Goal: Task Accomplishment & Management: Manage account settings

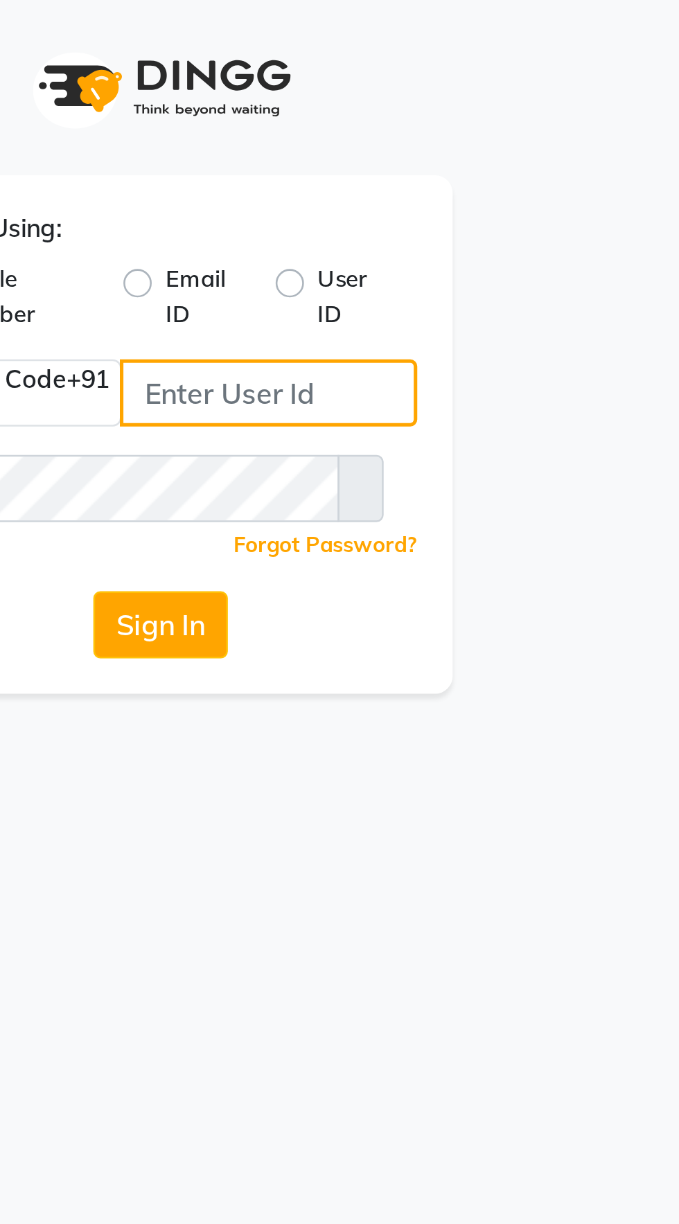
click at [382, 150] on input "Username" at bounding box center [381, 154] width 116 height 26
type input "8956544245"
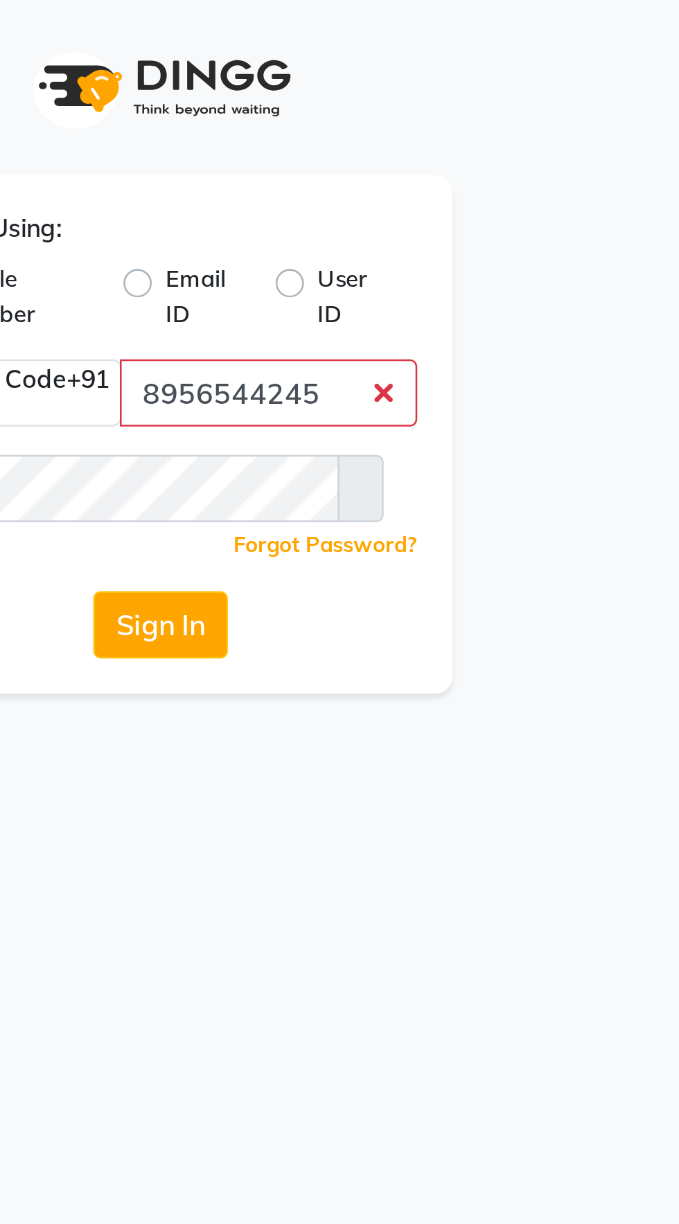
click at [313, 231] on button "Sign In" at bounding box center [339, 244] width 53 height 26
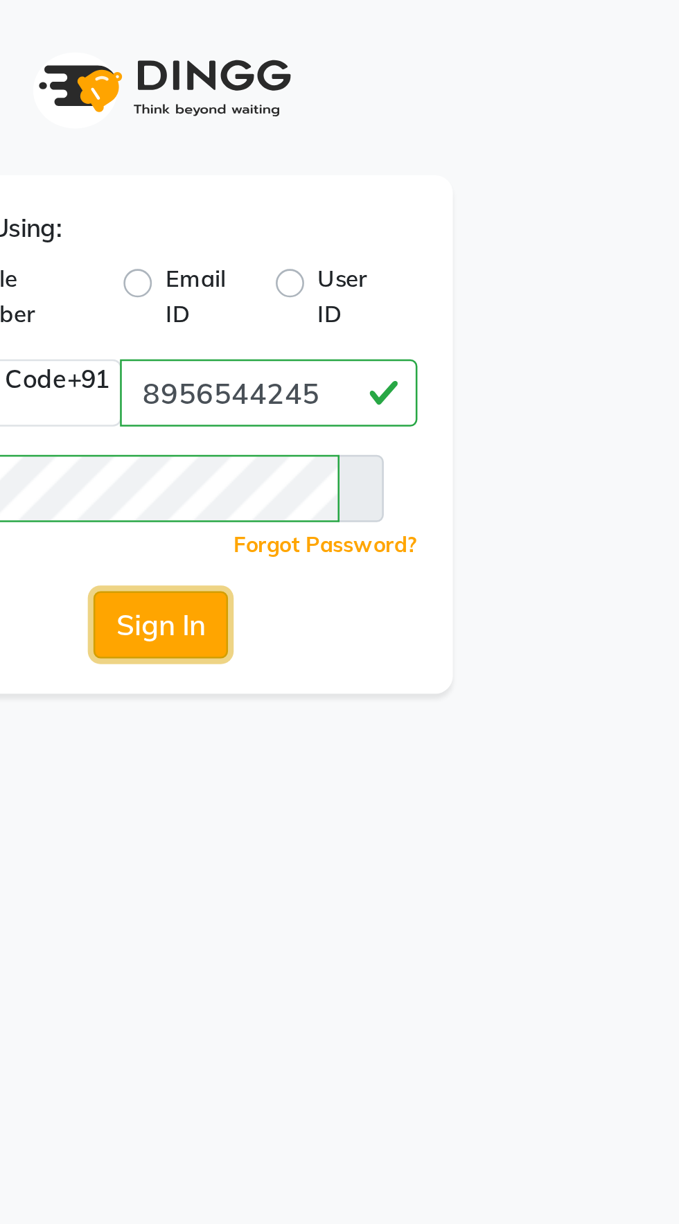
click at [348, 244] on button "Sign In" at bounding box center [339, 244] width 53 height 26
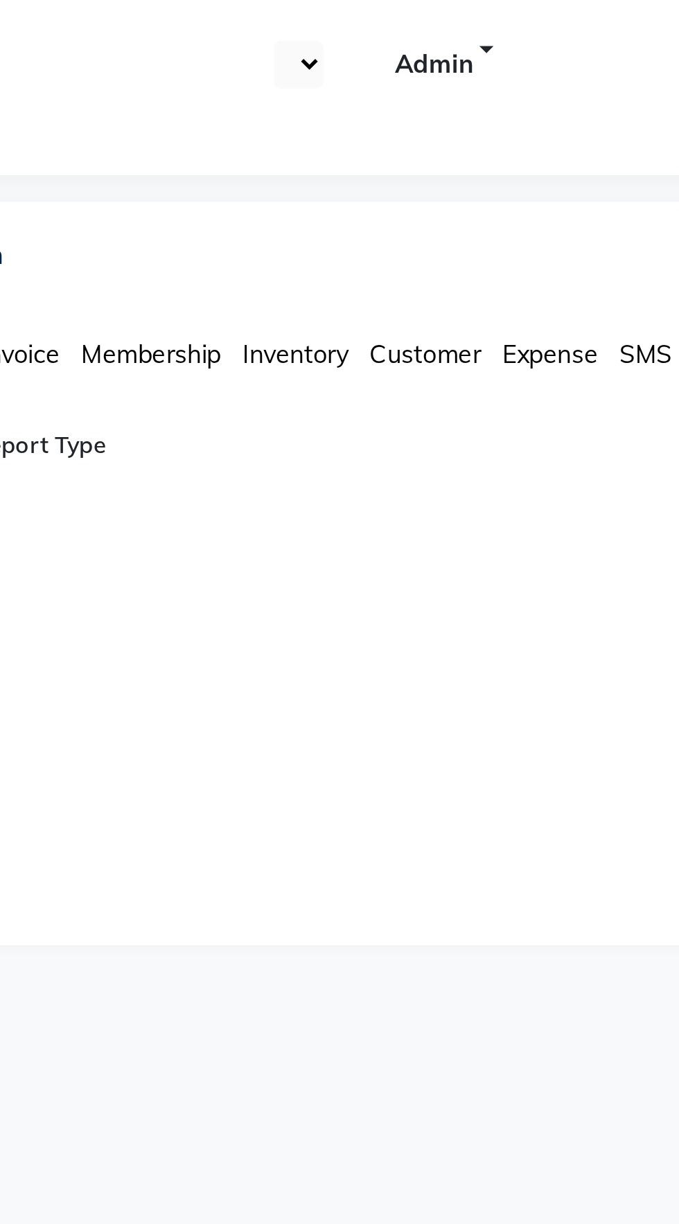
select select "en"
